Goal: Task Accomplishment & Management: Manage account settings

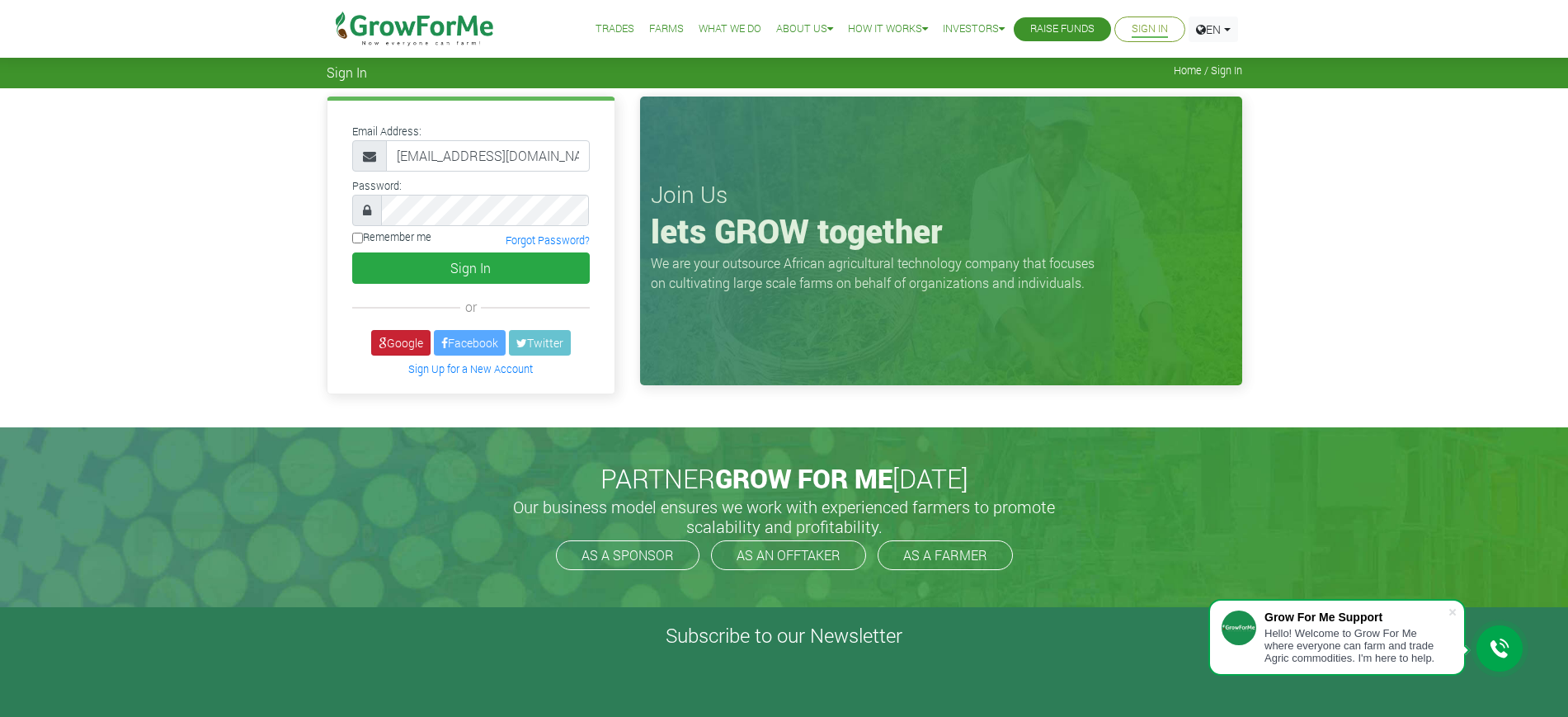
click at [384, 349] on link "Google" at bounding box center [400, 343] width 59 height 26
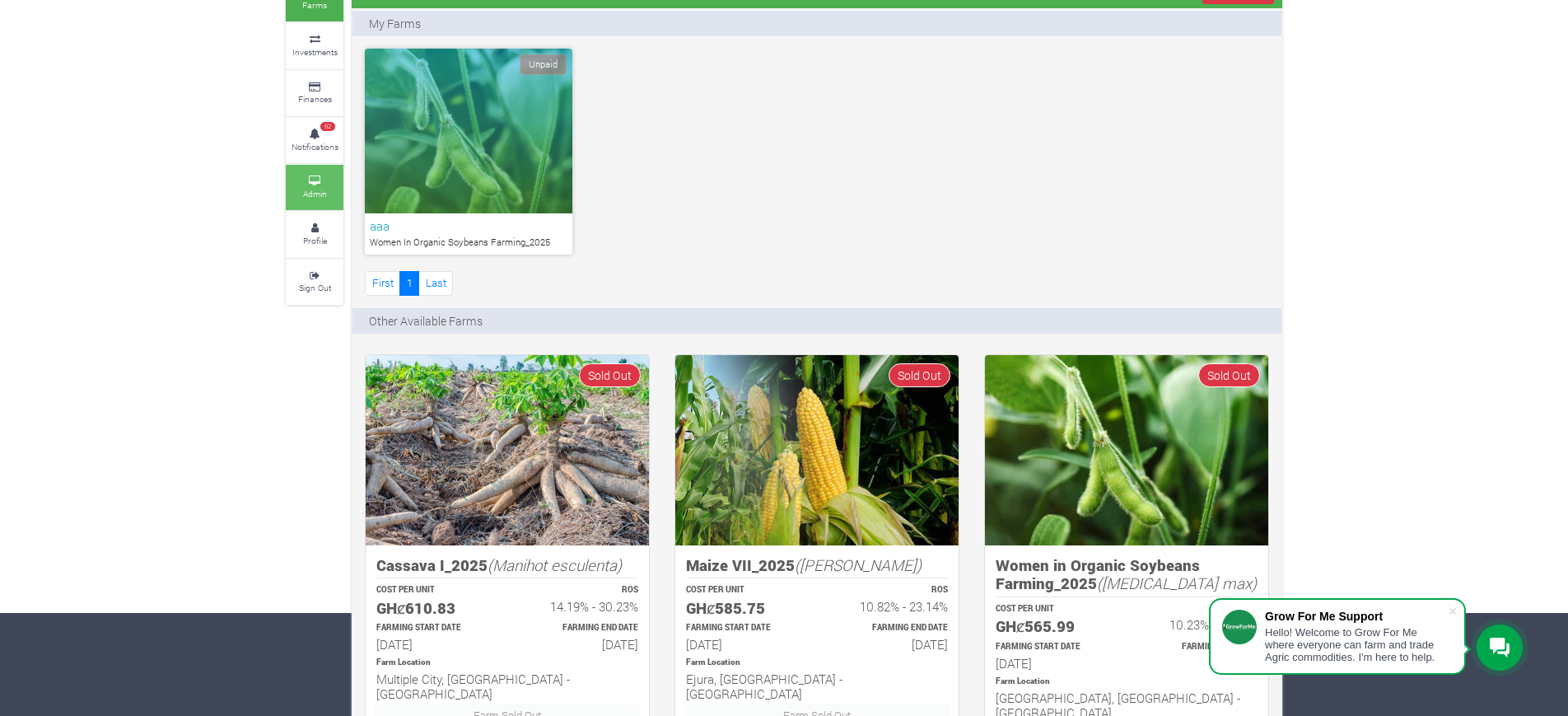
click at [324, 194] on small "Admin" at bounding box center [315, 193] width 24 height 11
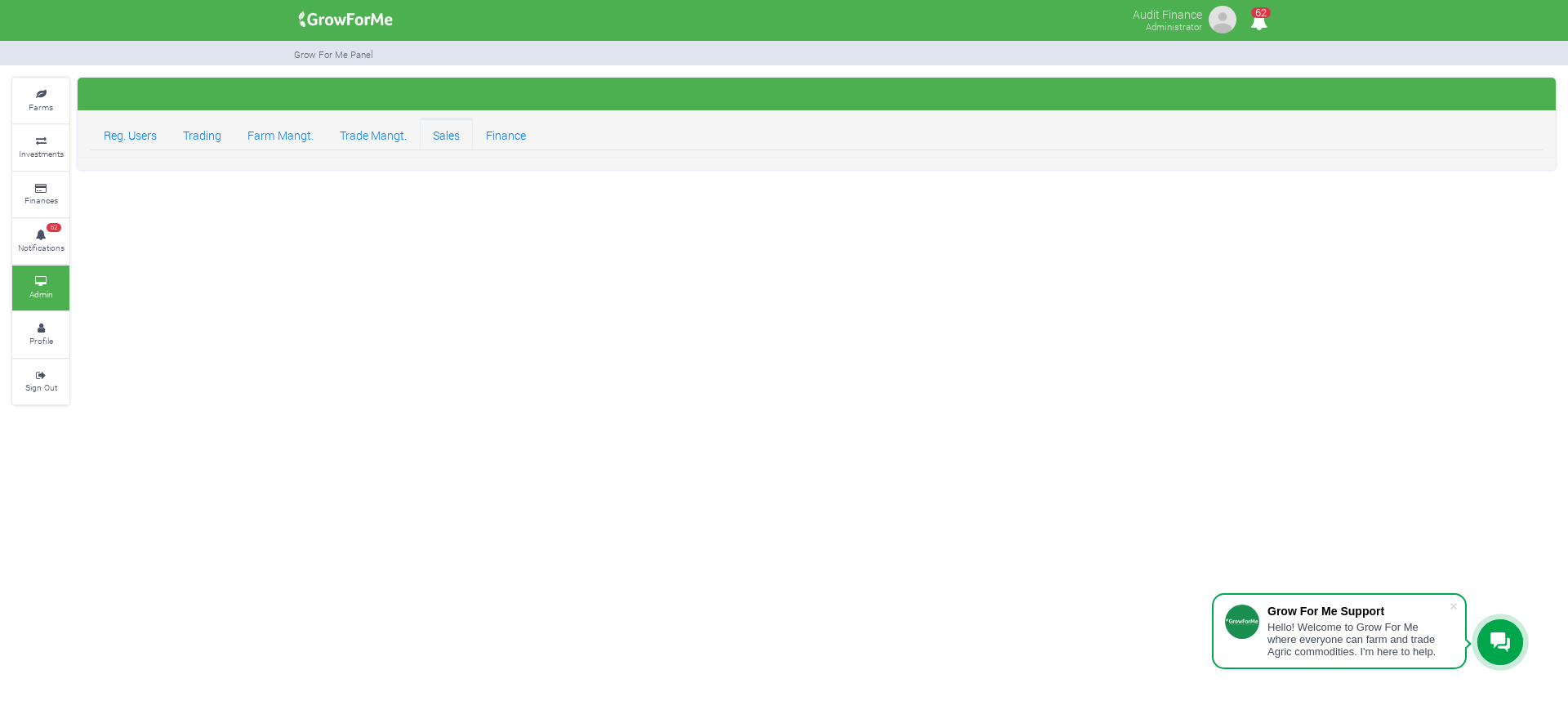
click at [455, 147] on link "Sales" at bounding box center [447, 134] width 53 height 32
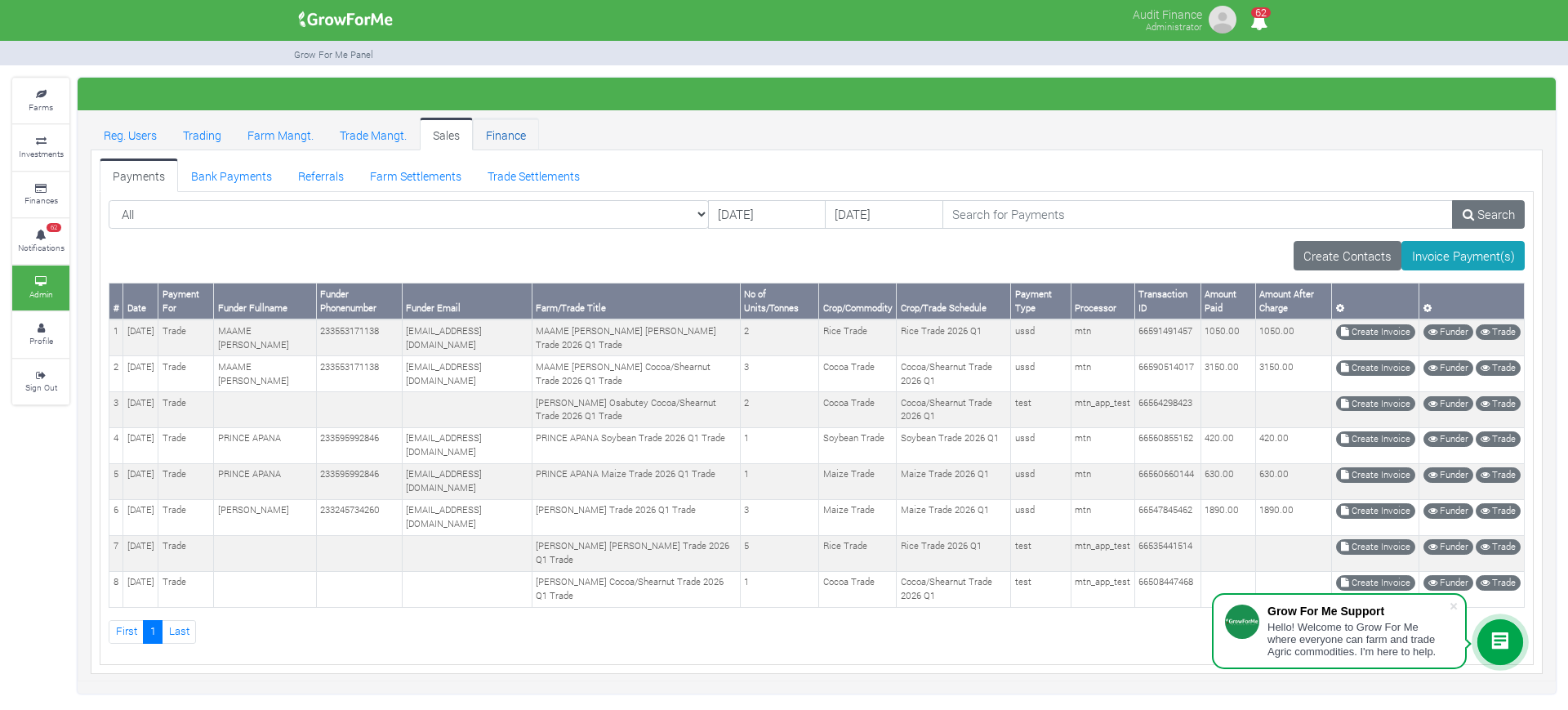
click at [511, 139] on link "Finance" at bounding box center [506, 134] width 66 height 32
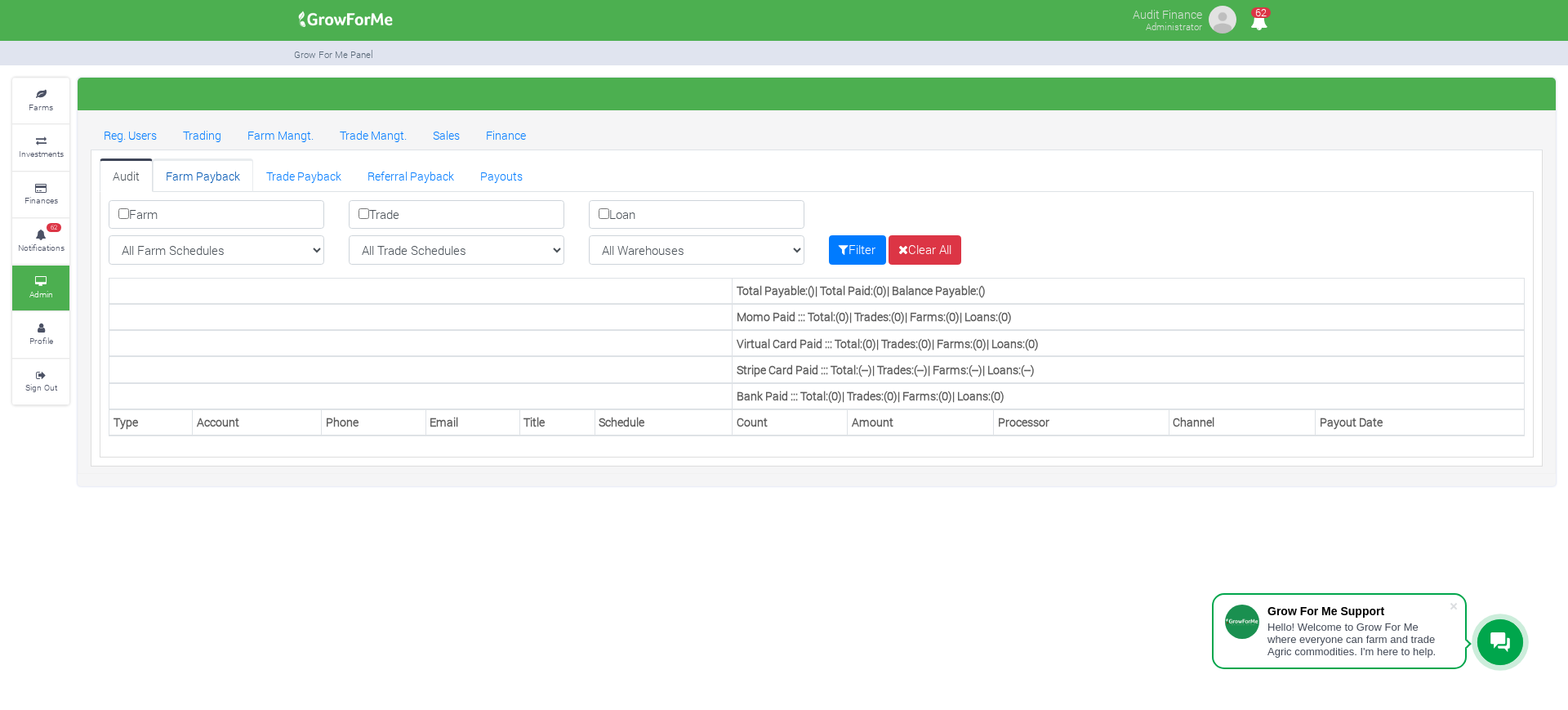
click at [201, 182] on link "Farm Payback" at bounding box center [203, 175] width 101 height 32
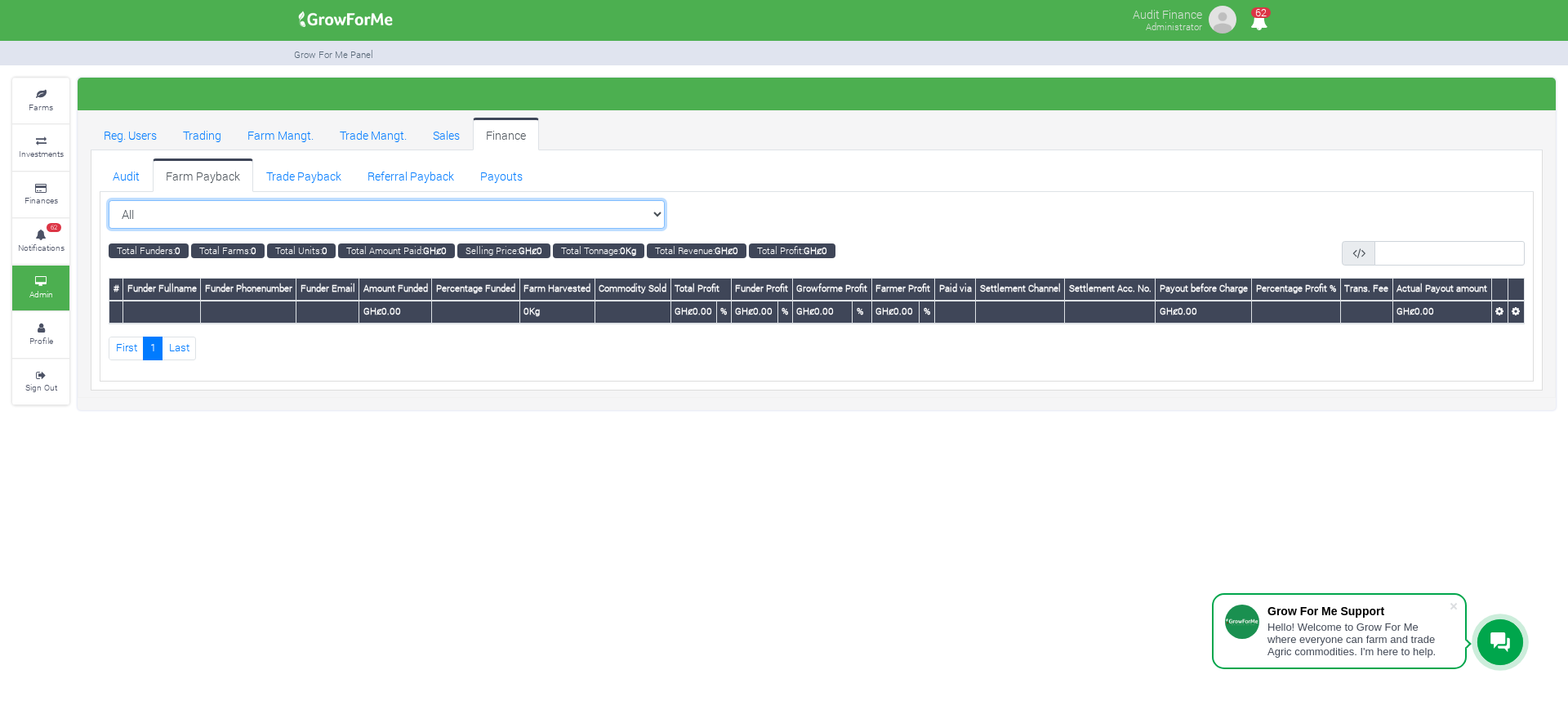
click at [581, 211] on select "All All Women in Maize VIII_2025 (Women in Maize VIII_2025)" at bounding box center [386, 215] width 556 height 29
select select "?cropschedule=38"
click at [108, 200] on select "All All Women in Maize VIII_2025 (Women in Maize VIII_2025)" at bounding box center [386, 215] width 556 height 29
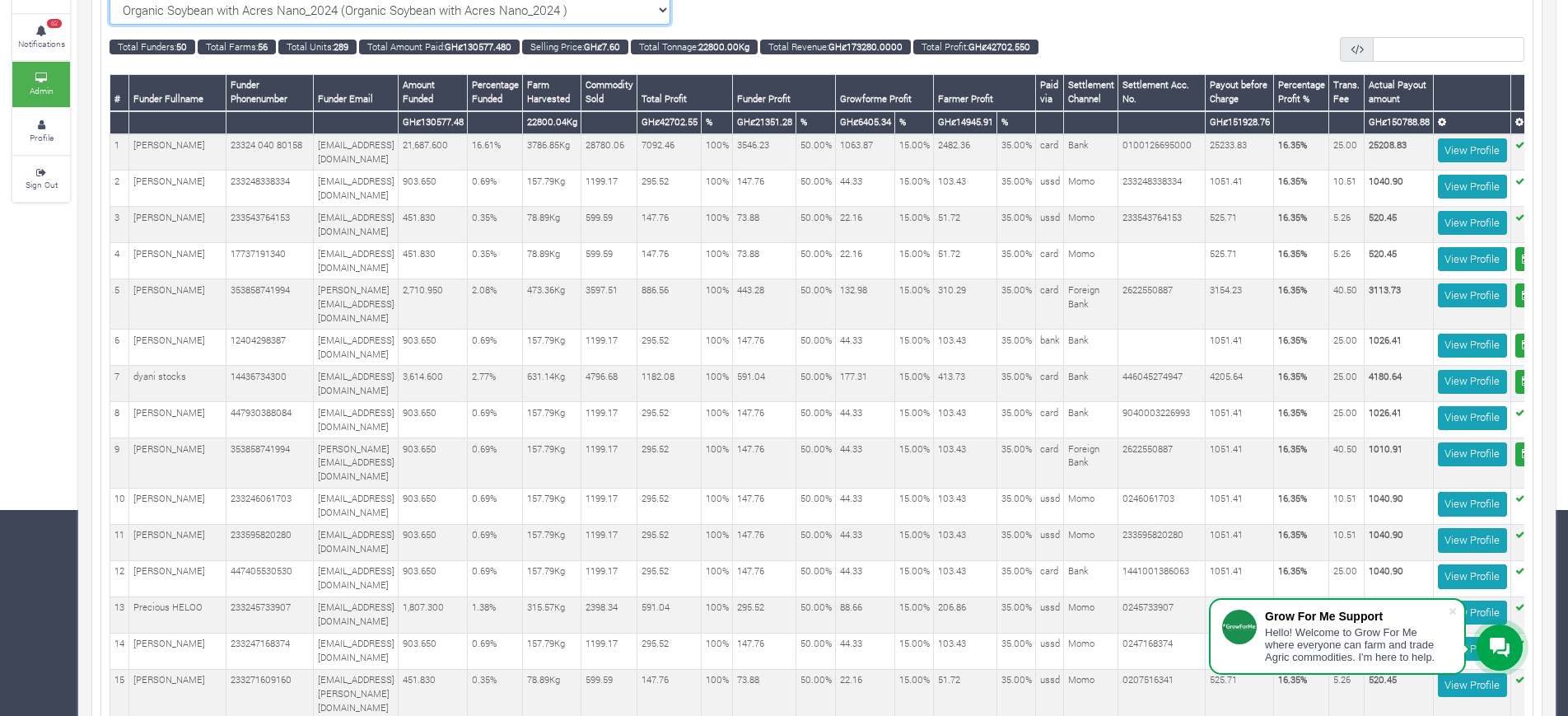
scroll to position [202, 0]
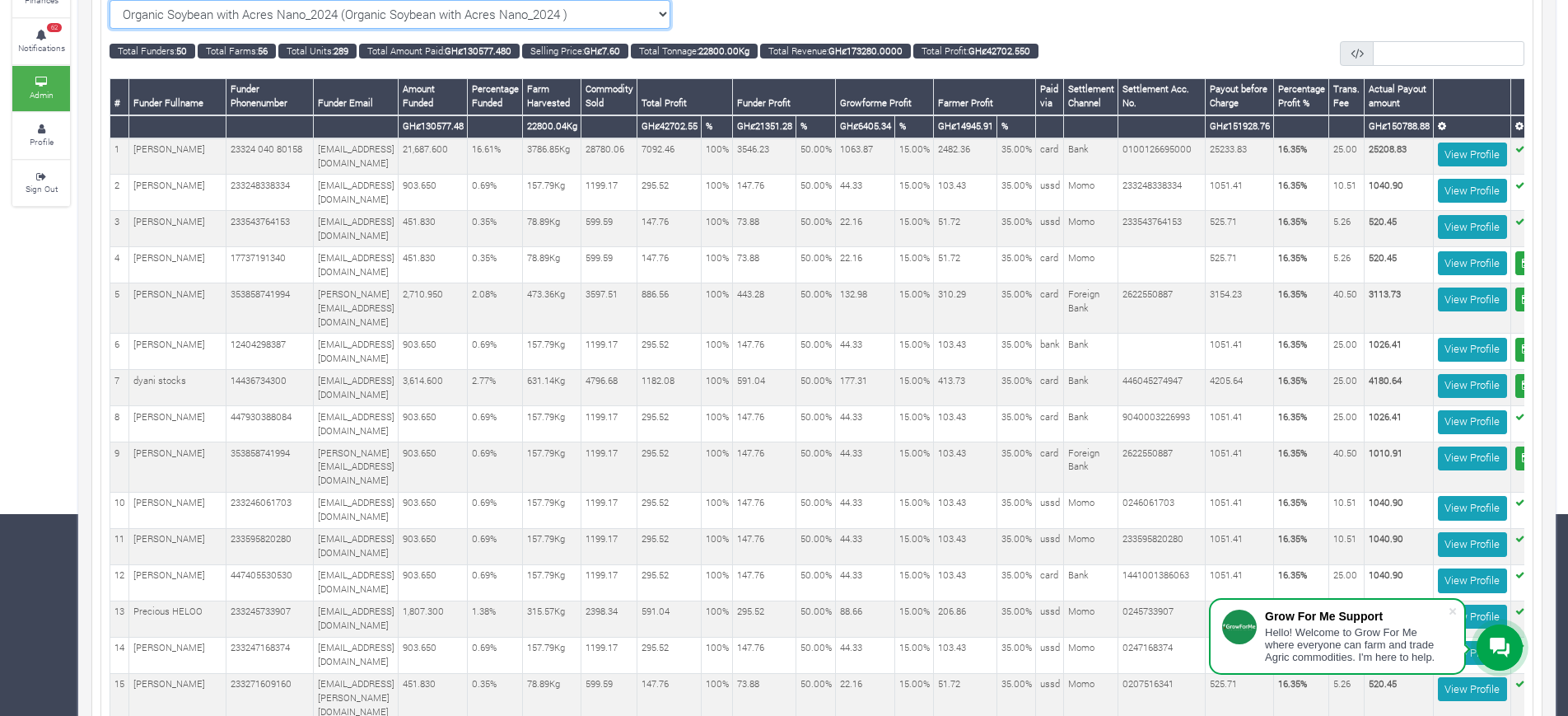
click at [623, 12] on select "Organic Soybean with Acres Nano_2024 (Organic Soybean with Acres Nano_2024 ) Al…" at bounding box center [389, 15] width 561 height 29
select select "?cropschedule=41"
click at [109, 0] on select "Organic Soybean with Acres Nano_2024 (Organic Soybean with Acres Nano_2024 ) Al…" at bounding box center [389, 15] width 561 height 29
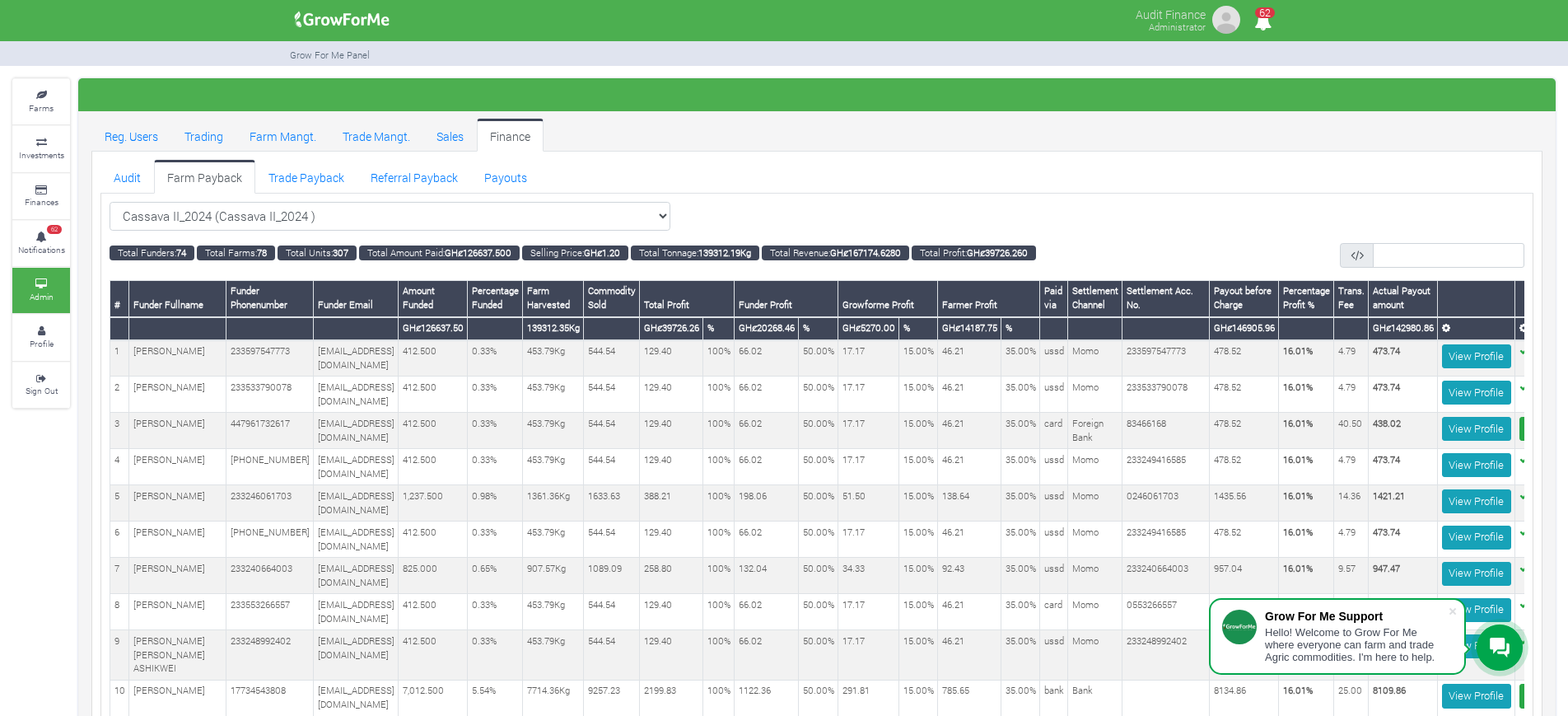
click at [820, 223] on div "Cassava II_2024 (Cassava II_2024 ) All" at bounding box center [816, 217] width 1414 height 29
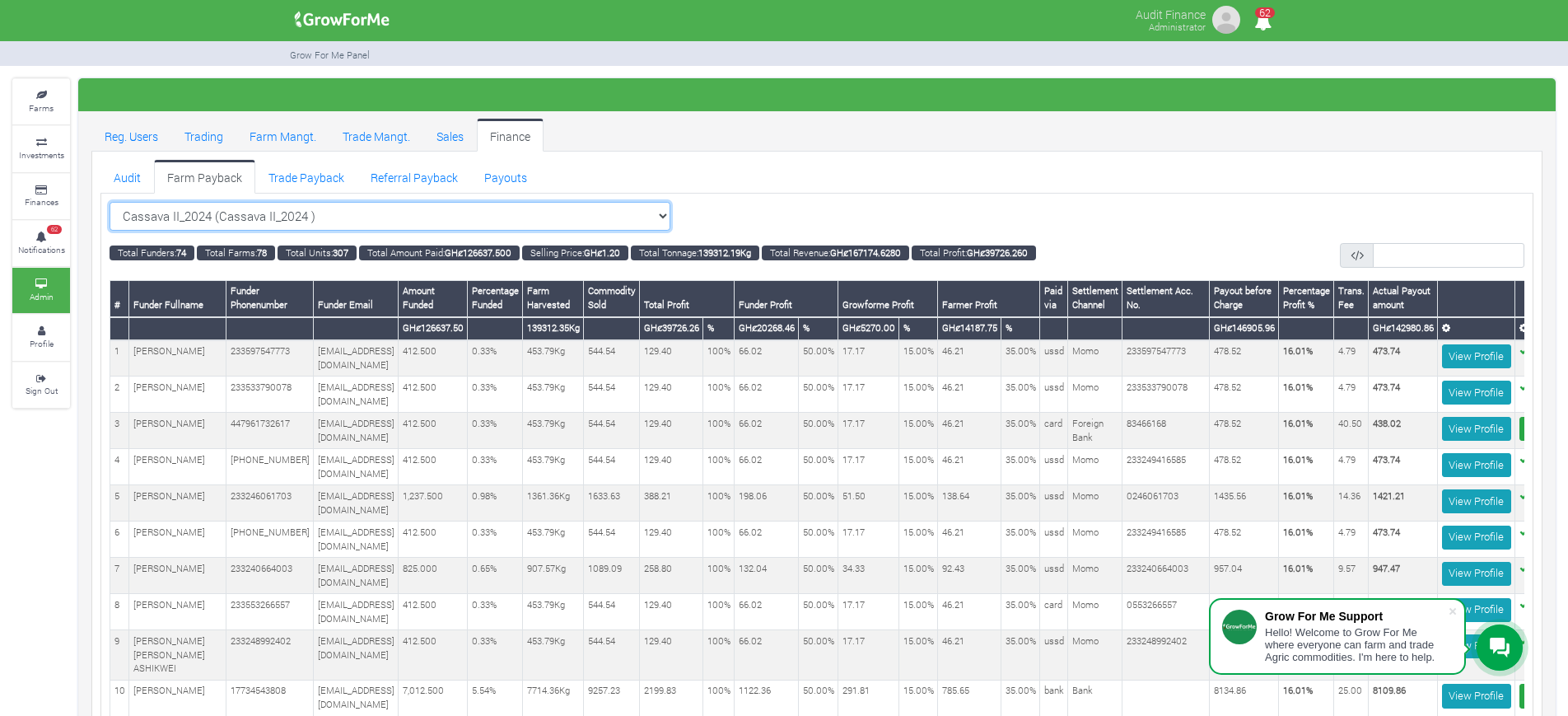
click at [602, 209] on select "Cassava II_2024 (Cassava II_2024 ) All Women in Maize VIII_2025 (Women in Maize…" at bounding box center [389, 217] width 561 height 29
click at [630, 215] on select "Cassava II_2024 (Cassava II_2024 ) All Women in Maize VIII_2025 (Women in Maize…" at bounding box center [389, 217] width 561 height 29
select select "?cropschedule=38"
click at [109, 202] on select "Cassava II_2024 (Cassava II_2024 ) All Women in Maize VIII_2025 (Women in Maize…" at bounding box center [389, 217] width 561 height 29
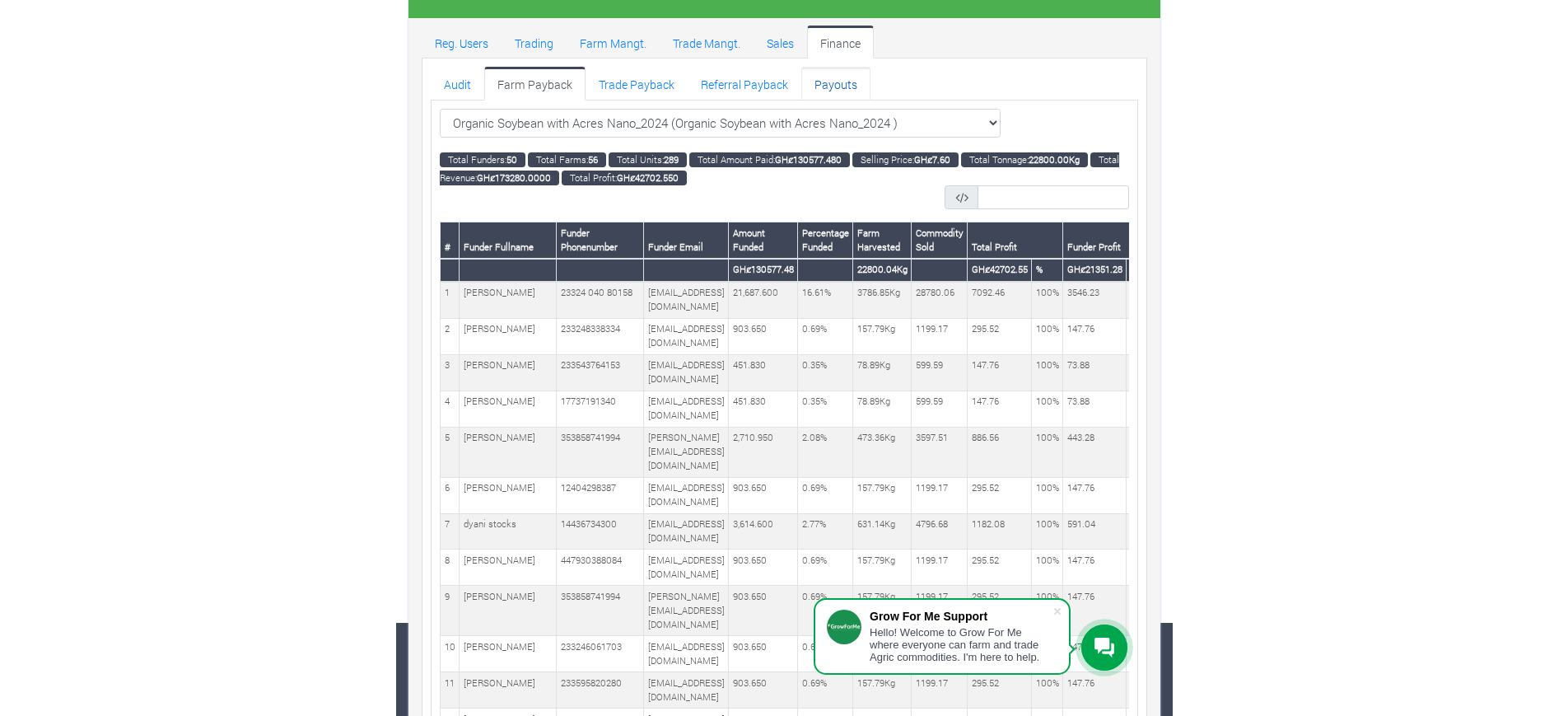
scroll to position [58, 0]
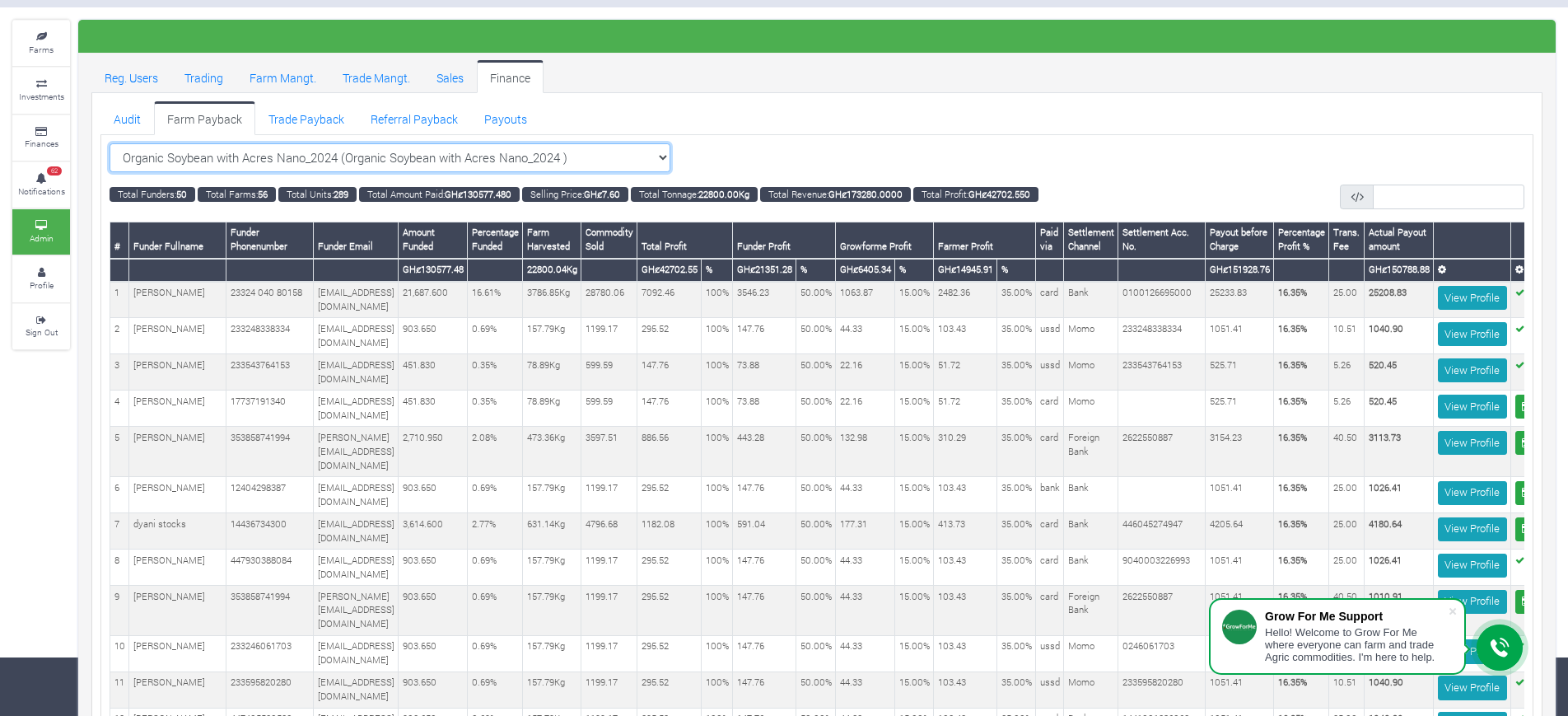
click at [603, 166] on select "Organic Soybean with Acres Nano_2024 (Organic Soybean with Acres Nano_2024 ) Al…" at bounding box center [389, 158] width 561 height 29
select select "?cropschedule=41"
click at [109, 144] on select "Organic Soybean with Acres Nano_2024 (Organic Soybean with Acres Nano_2024 ) Al…" at bounding box center [389, 158] width 561 height 29
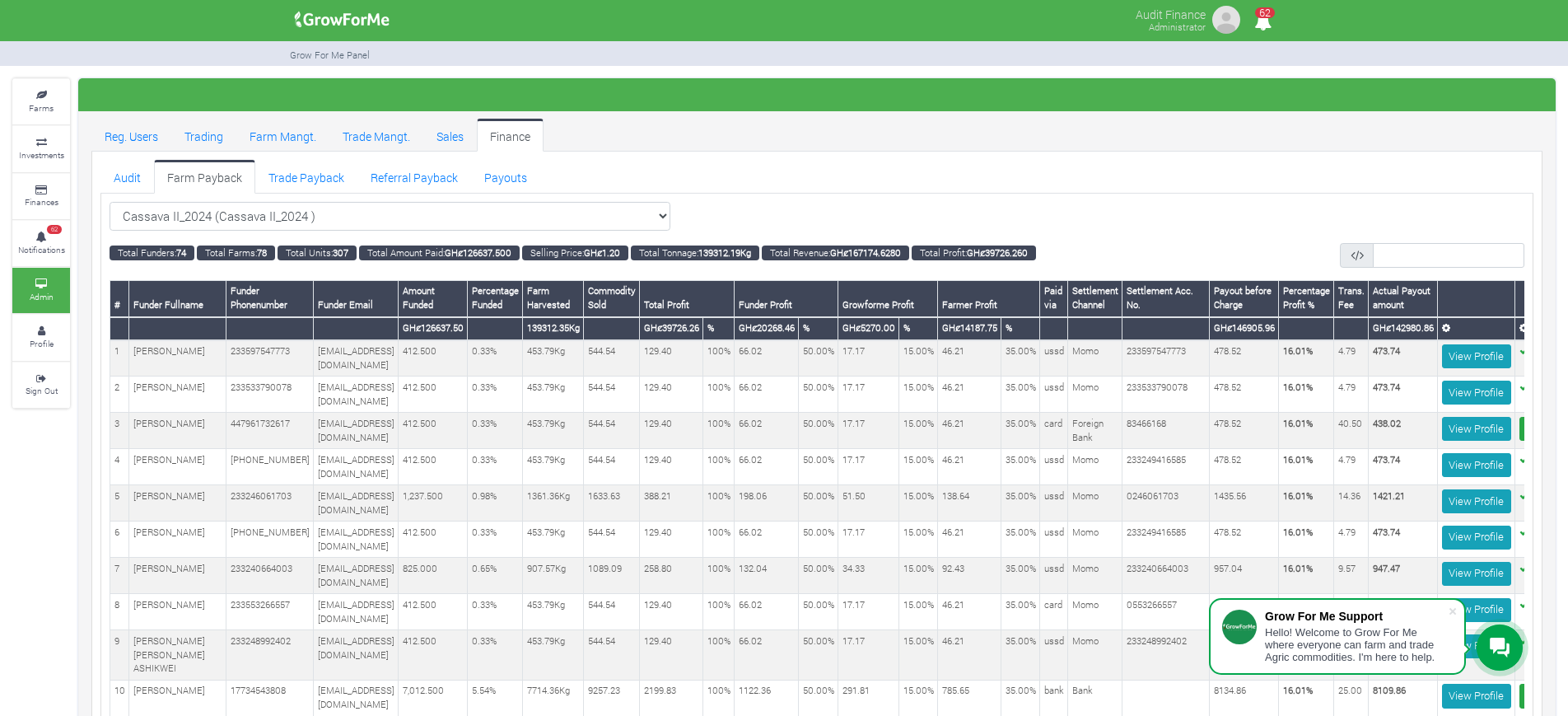
select select "?cropschedule=37"
click at [109, 202] on select "Cassava II_2024 (Cassava II_2024 ) All Women in Maize VIII_2025 (Women in Maize…" at bounding box center [389, 217] width 561 height 29
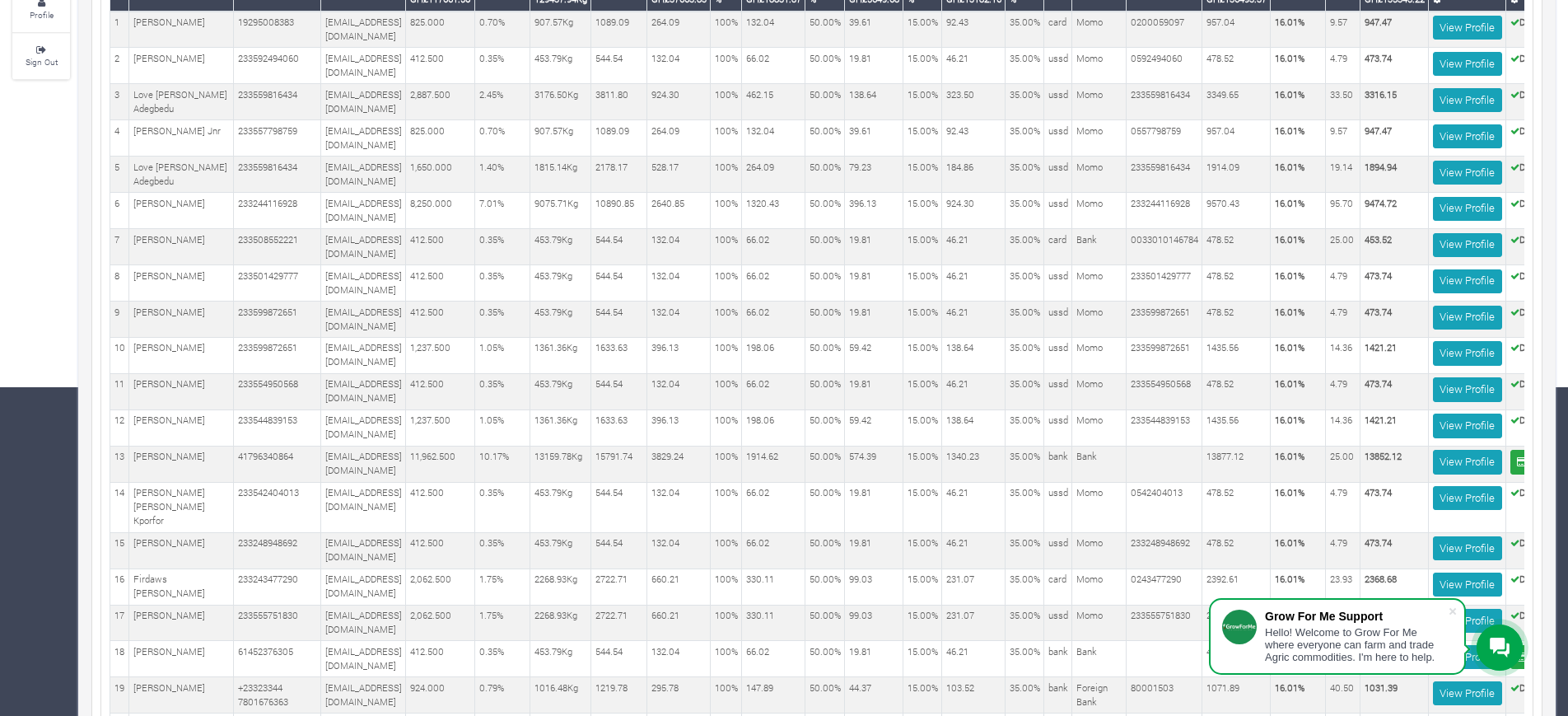
scroll to position [329, 0]
drag, startPoint x: 0, startPoint y: 0, endPoint x: 1238, endPoint y: 185, distance: 1251.7
click at [1238, 185] on td "1914.09" at bounding box center [1236, 174] width 69 height 36
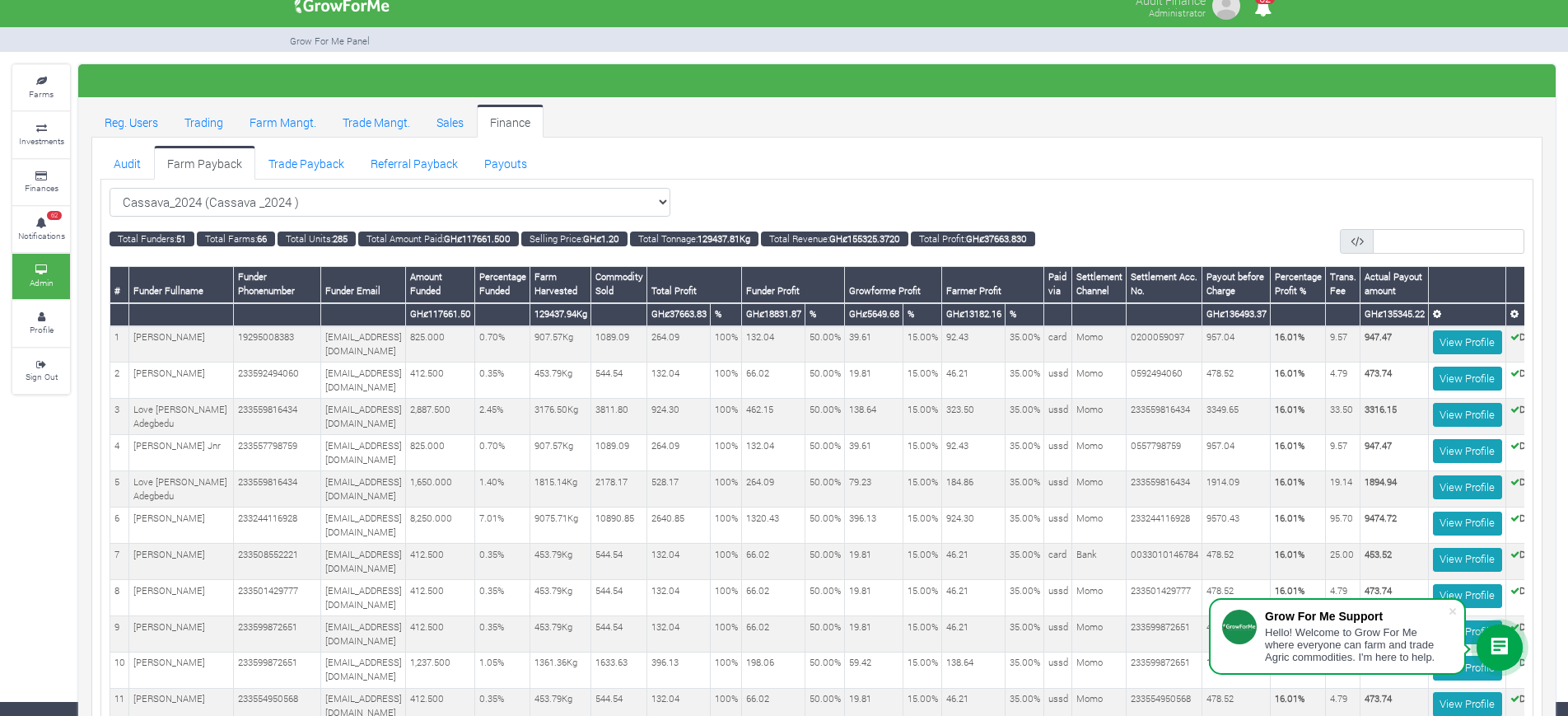
scroll to position [0, 0]
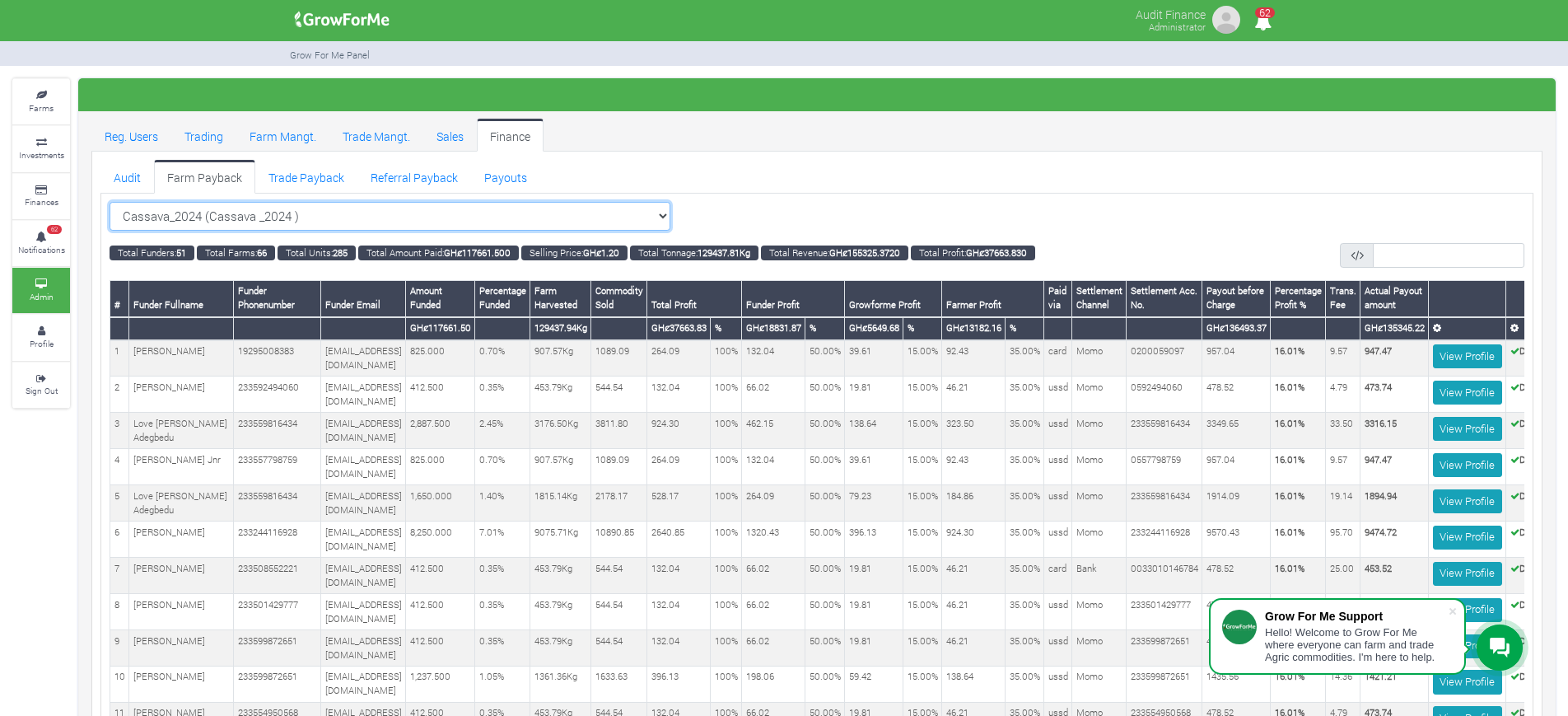
click at [586, 219] on select "Cassava_2024 (Cassava _2024 ) All Women in Maize VIII_2025 (Women in Maize VIII…" at bounding box center [389, 217] width 561 height 29
select select "?cropschedule=36"
click at [109, 202] on select "Cassava_2024 (Cassava _2024 ) All Women in Maize VIII_2025 (Women in Maize VIII…" at bounding box center [389, 217] width 561 height 29
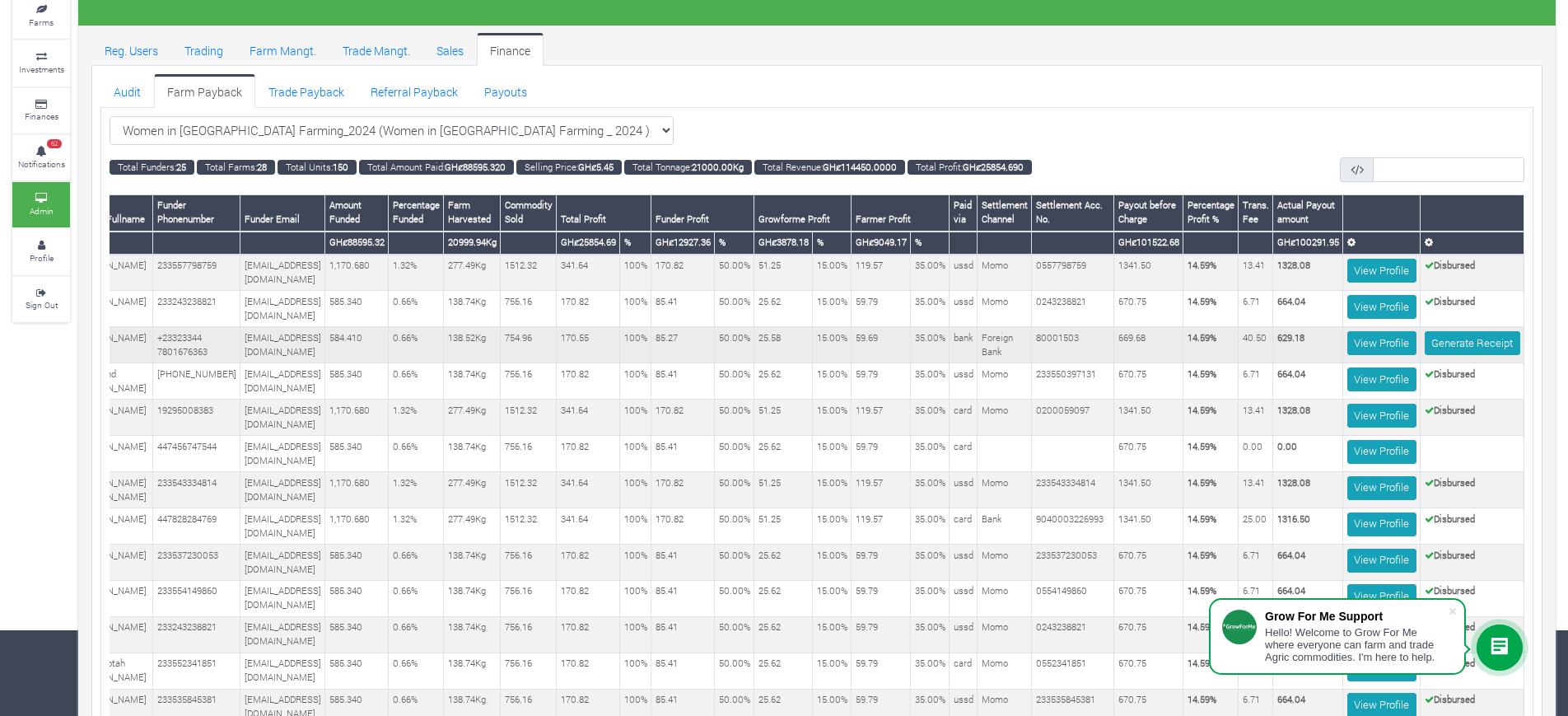
scroll to position [0, 99]
click at [1486, 355] on link "Generate Receipt" at bounding box center [1472, 343] width 95 height 24
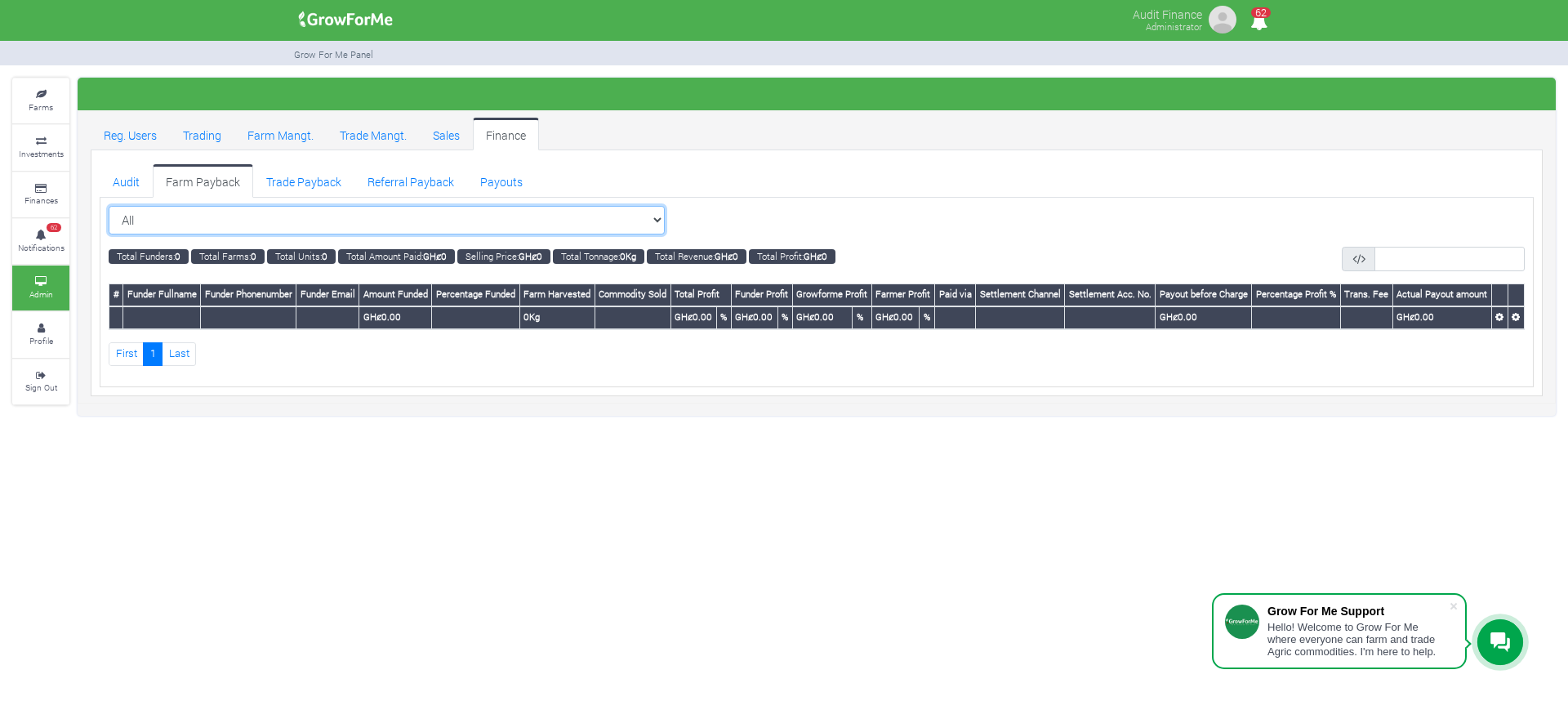
click at [628, 222] on select "All All Women in Maize VIII_2025 (Women in Maize VIII_2025)" at bounding box center [386, 220] width 556 height 29
select select "?cropschedule=28"
click at [108, 205] on select "All All Women in Maize VIII_2025 (Women in Maize VIII_2025)" at bounding box center [386, 220] width 556 height 29
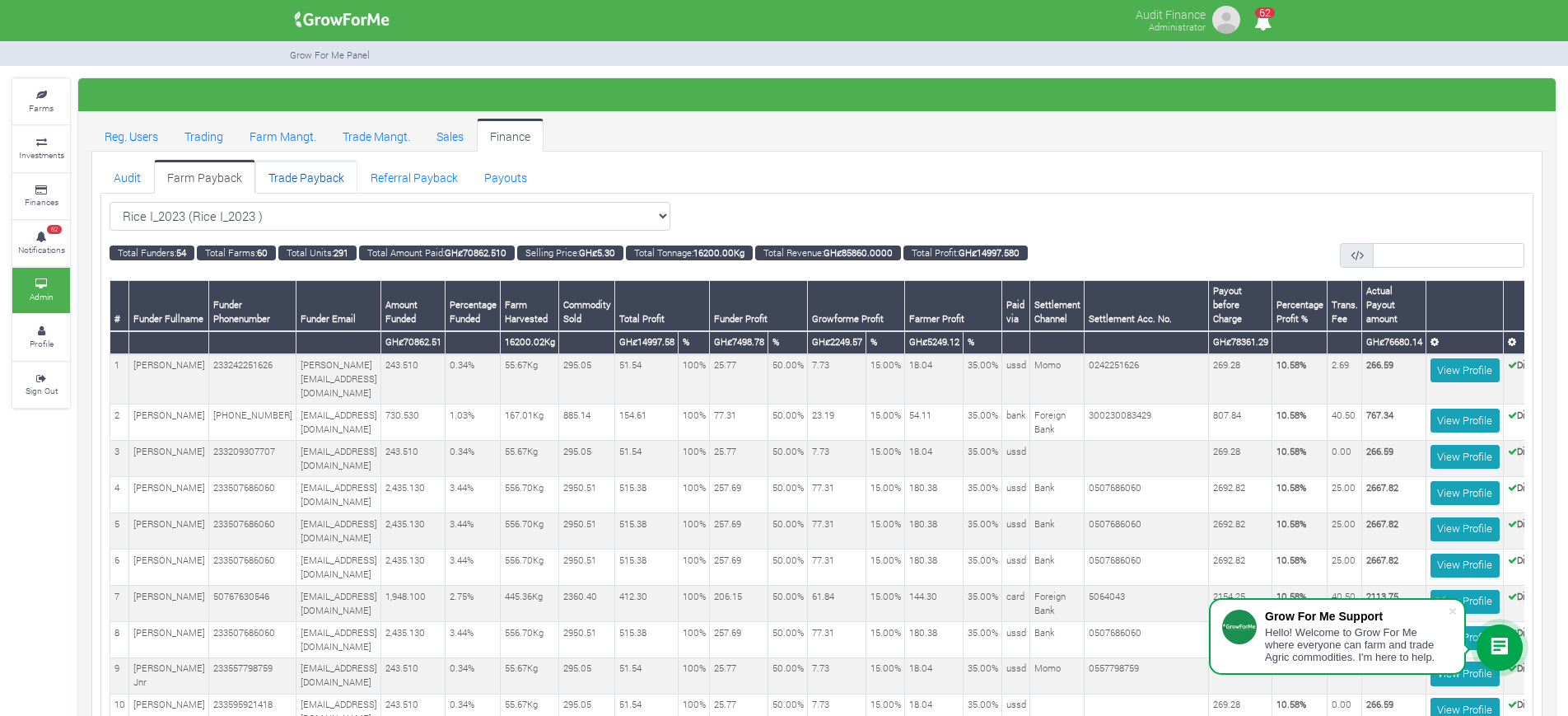
click at [322, 172] on link "Trade Payback" at bounding box center [306, 176] width 102 height 33
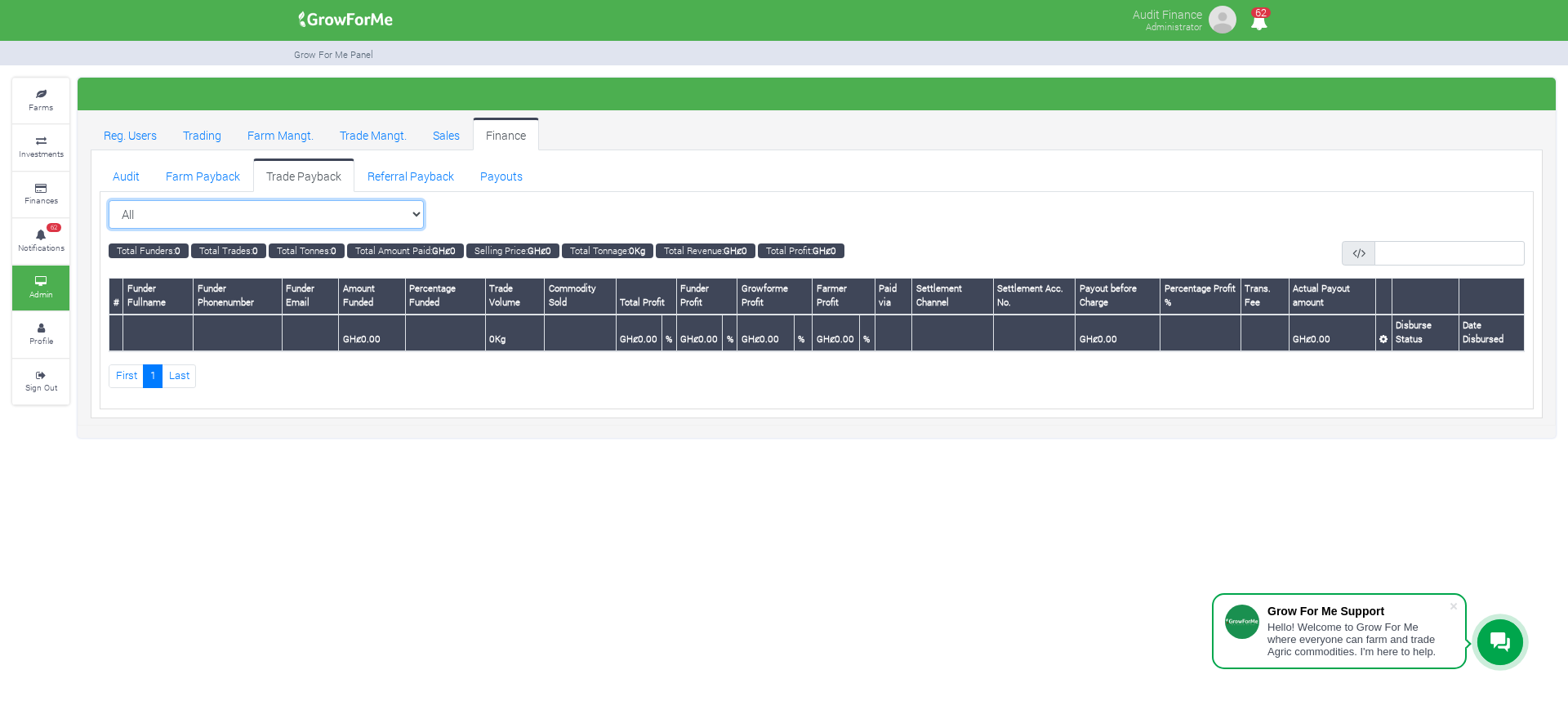
click at [415, 212] on select "All All Cocoa/Shearnut Trade 2026 Q1 (Cocoa Trade)" at bounding box center [266, 215] width 315 height 29
click at [420, 211] on select "All All Cocoa/Shearnut Trade 2026 Q1 (Cocoa Trade)" at bounding box center [266, 215] width 315 height 29
select select "?tradeschedule=23"
click at [108, 200] on select "All All Cocoa/Shearnut Trade 2026 Q1 (Cocoa Trade)" at bounding box center [266, 215] width 315 height 29
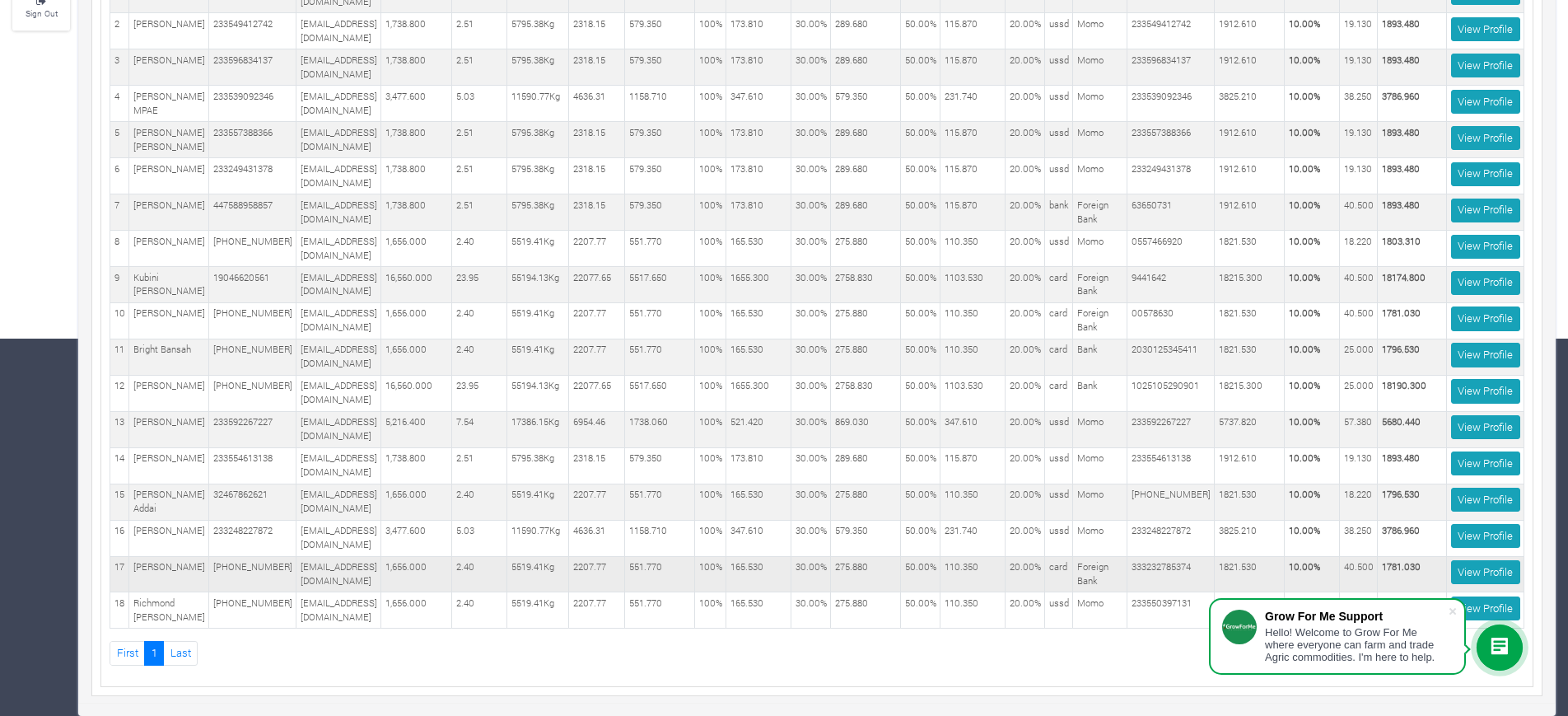
scroll to position [0, 192]
